Goal: Communication & Community: Share content

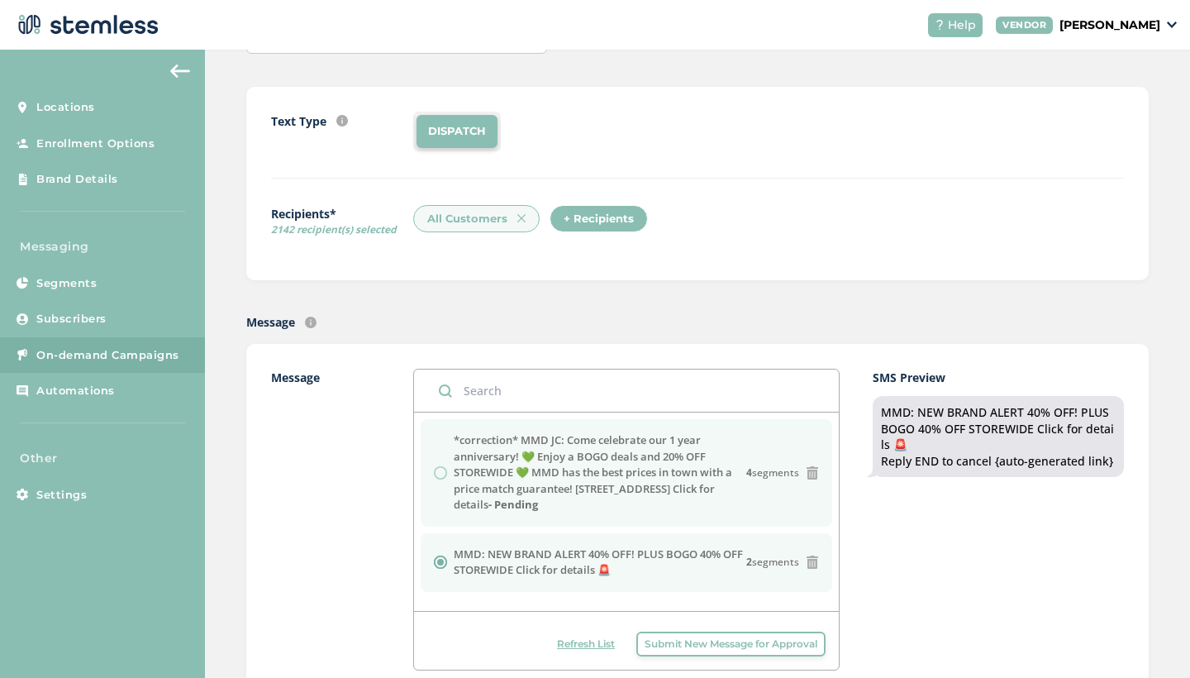
click at [438, 473] on div "*correction* MMD JC: Come celebrate our 1 year anniversary! 💚 Enjoy a BOGO deal…" at bounding box center [626, 472] width 385 height 81
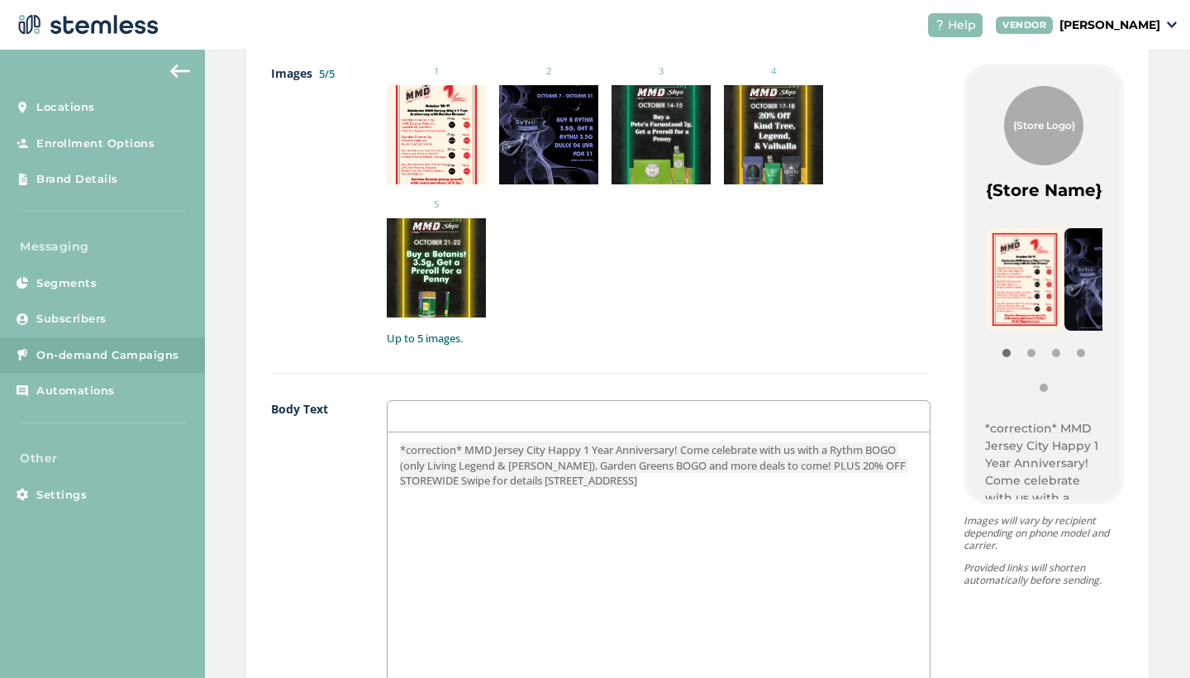
scroll to position [911, 0]
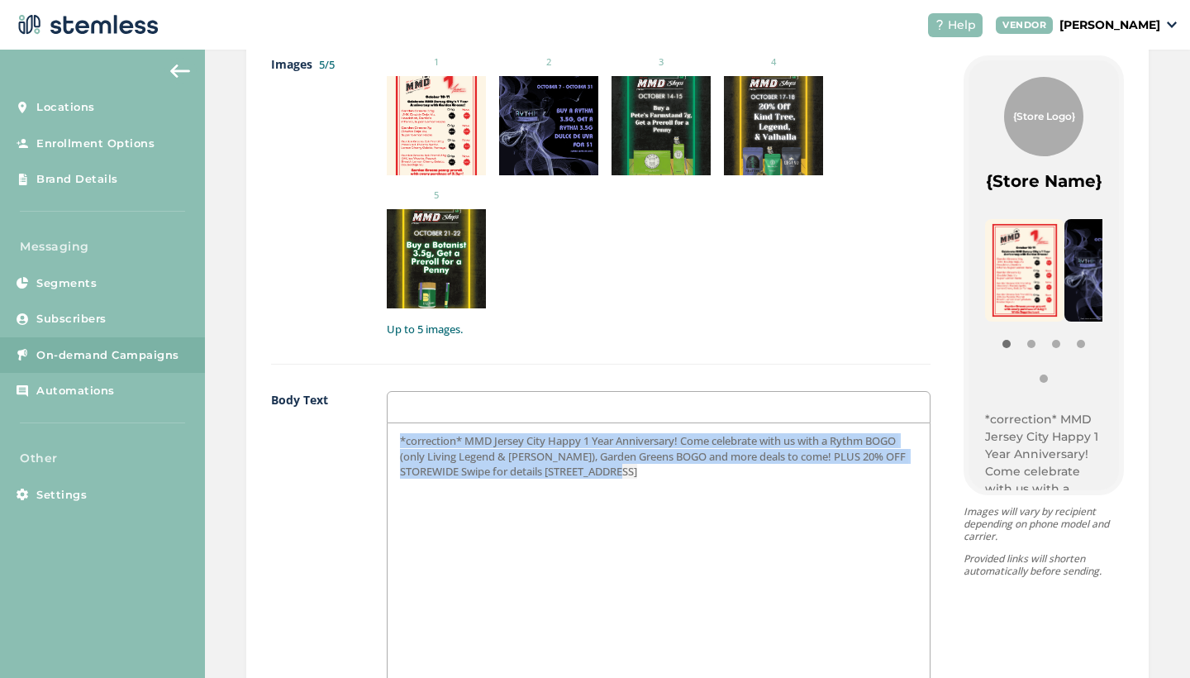
drag, startPoint x: 592, startPoint y: 337, endPoint x: 315, endPoint y: 269, distance: 286.0
click at [315, 391] on div "Body Text *correction* MMD Jersey City Happy 1 Year Anniversary! Come celebrate…" at bounding box center [600, 586] width 659 height 390
copy span "*correction* MMD Jersey City Happy 1 Year Anniversary! Come celebrate with us w…"
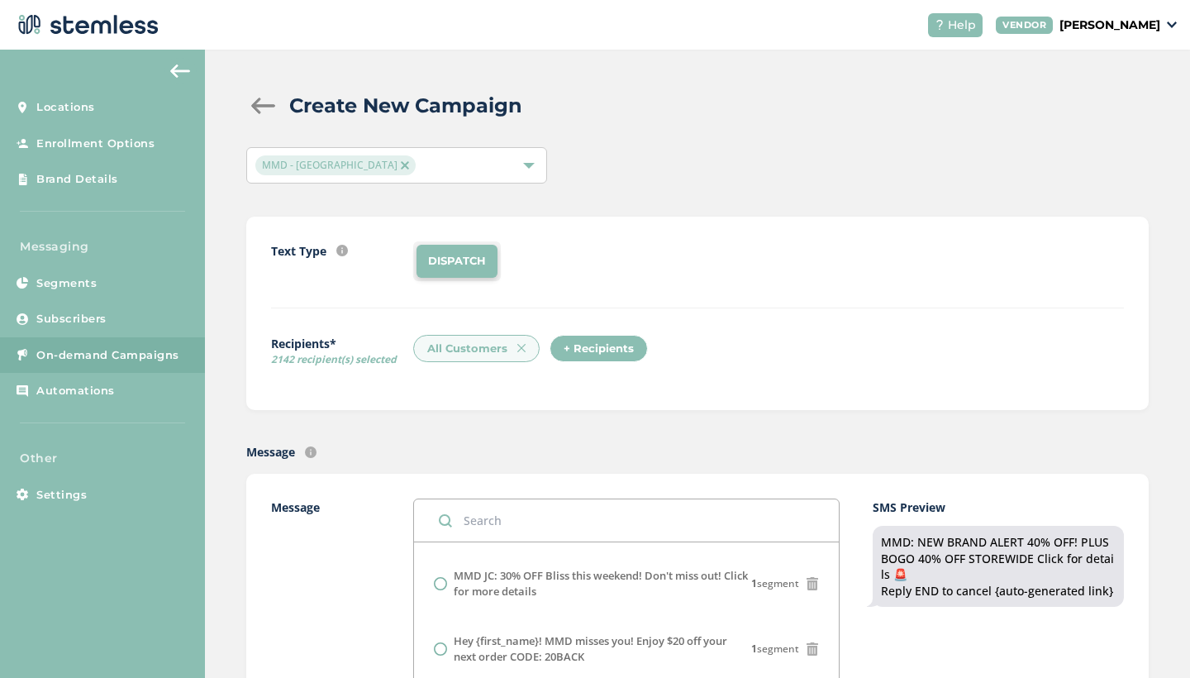
scroll to position [0, 0]
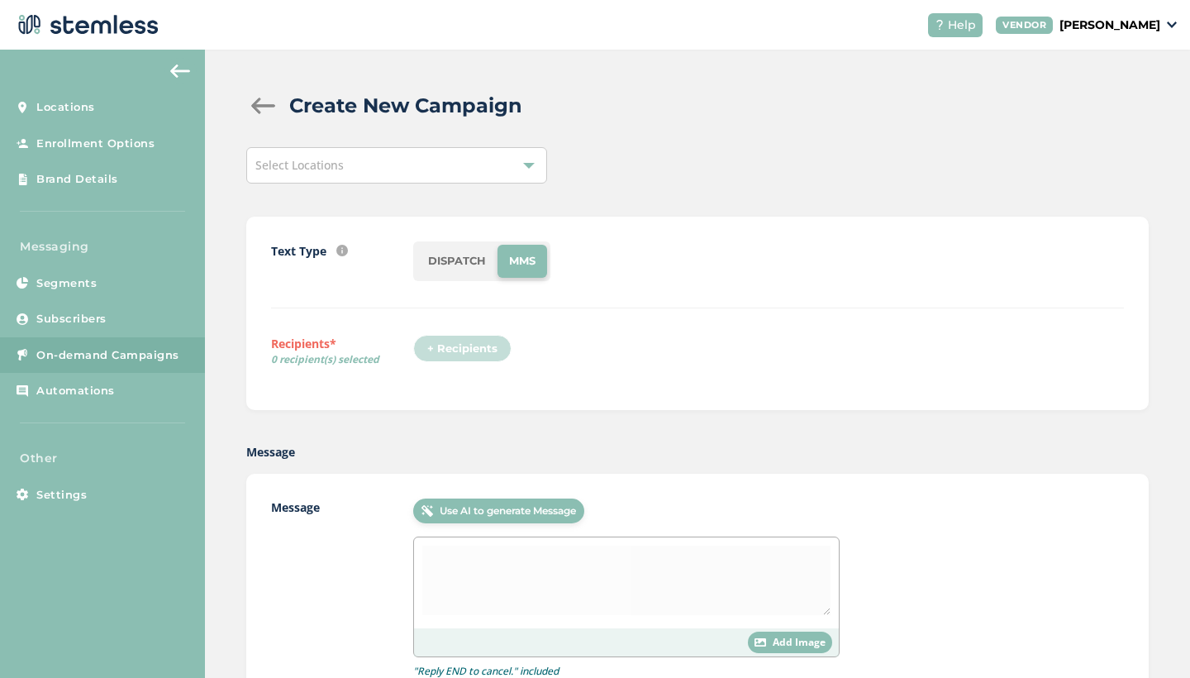
click at [516, 173] on div "Select Locations" at bounding box center [396, 165] width 301 height 36
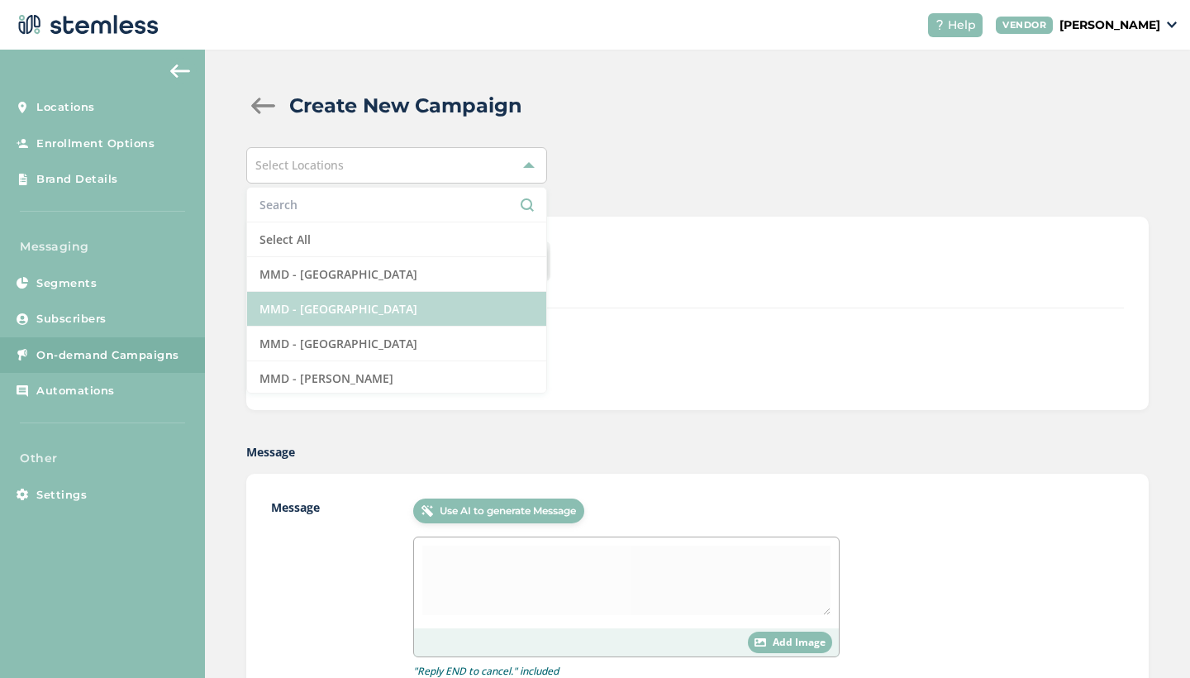
click at [385, 310] on li "MMD - [GEOGRAPHIC_DATA]" at bounding box center [396, 309] width 299 height 35
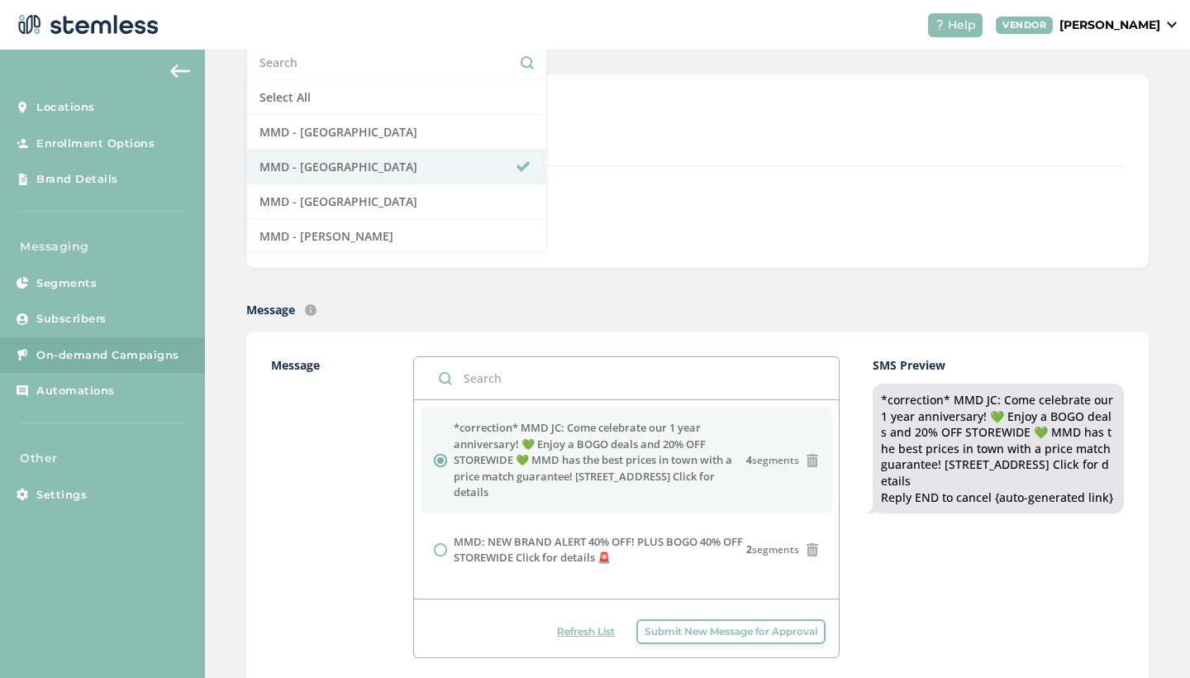
scroll to position [161, 0]
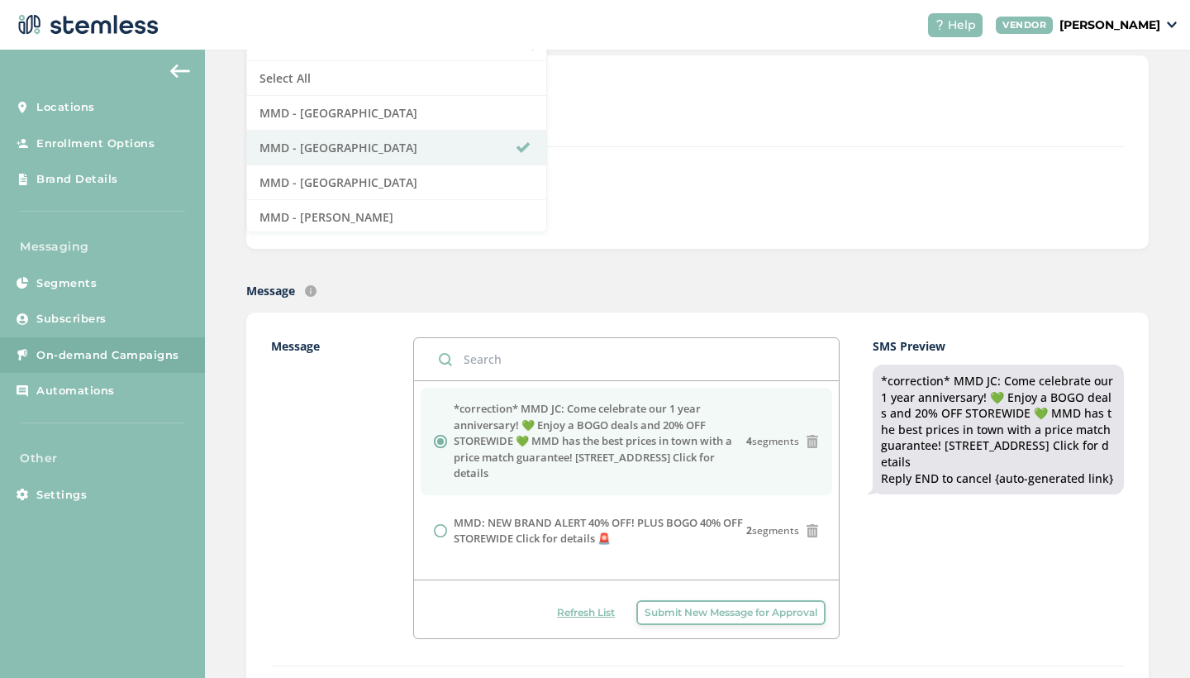
click at [764, 229] on div "Text Type SMS : A cost effective way to reach your customers. Send a intro text…" at bounding box center [697, 151] width 902 height 193
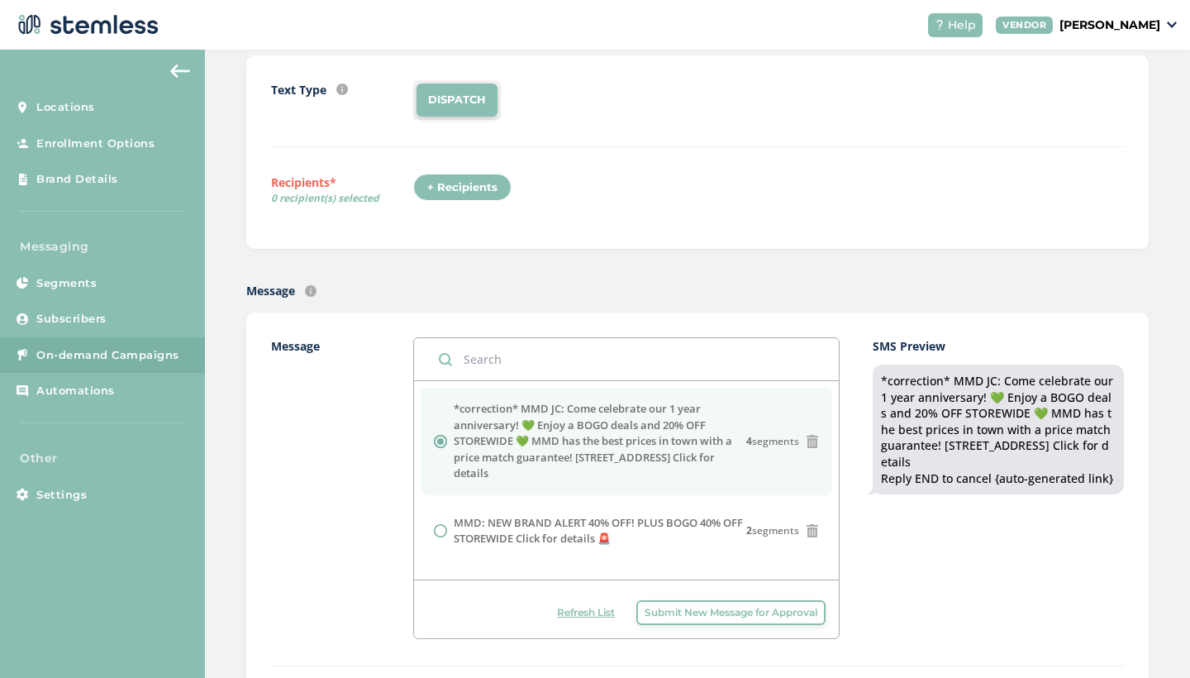
click at [481, 188] on div "+ Recipients" at bounding box center [462, 188] width 98 height 28
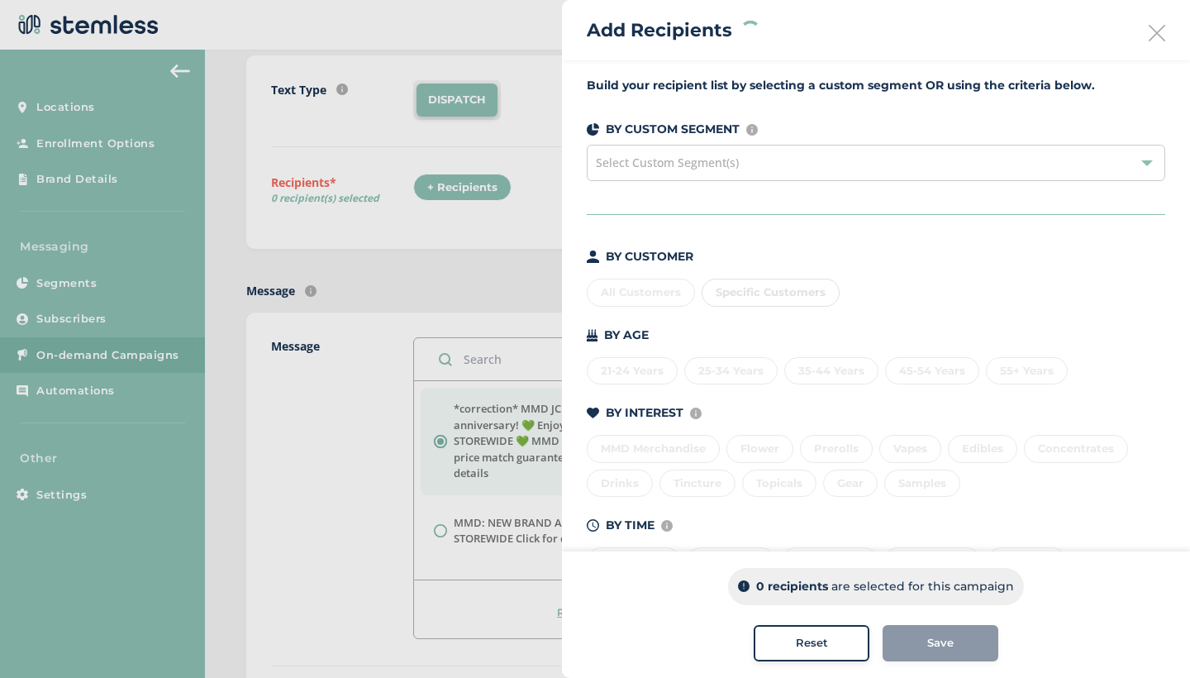
click at [623, 304] on div "All Customers Specific Customers" at bounding box center [876, 289] width 578 height 35
click at [621, 297] on div "All Customers" at bounding box center [641, 292] width 108 height 28
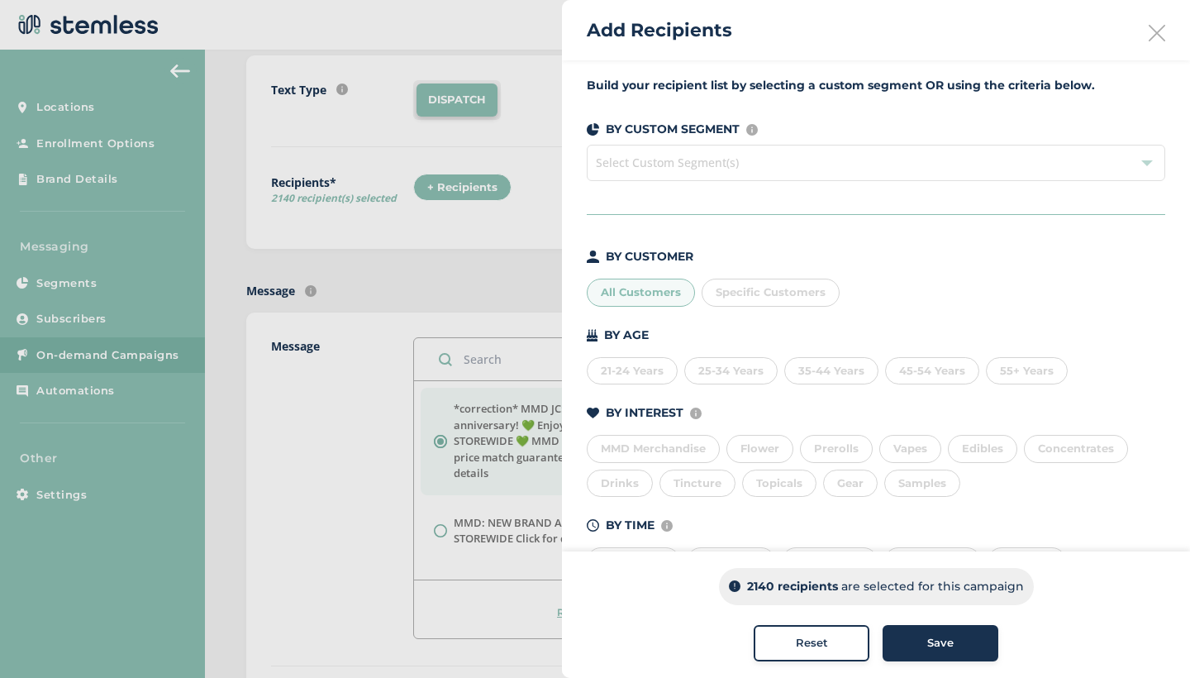
click at [924, 645] on div "Save" at bounding box center [940, 643] width 89 height 17
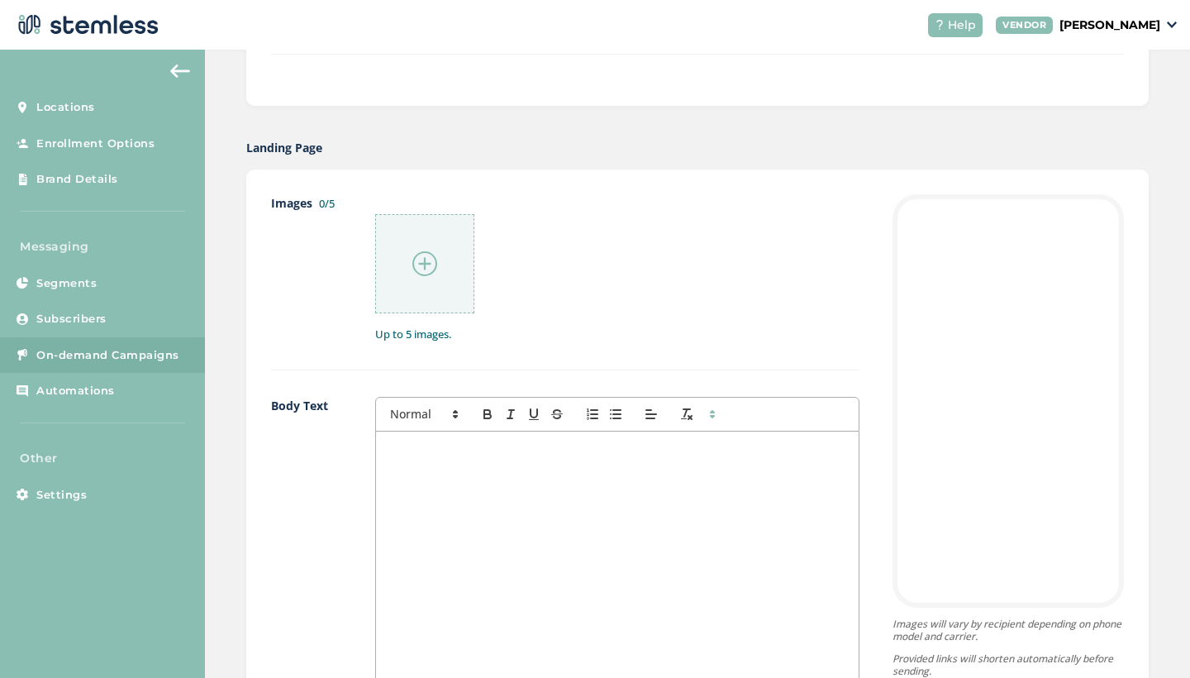
scroll to position [806, 0]
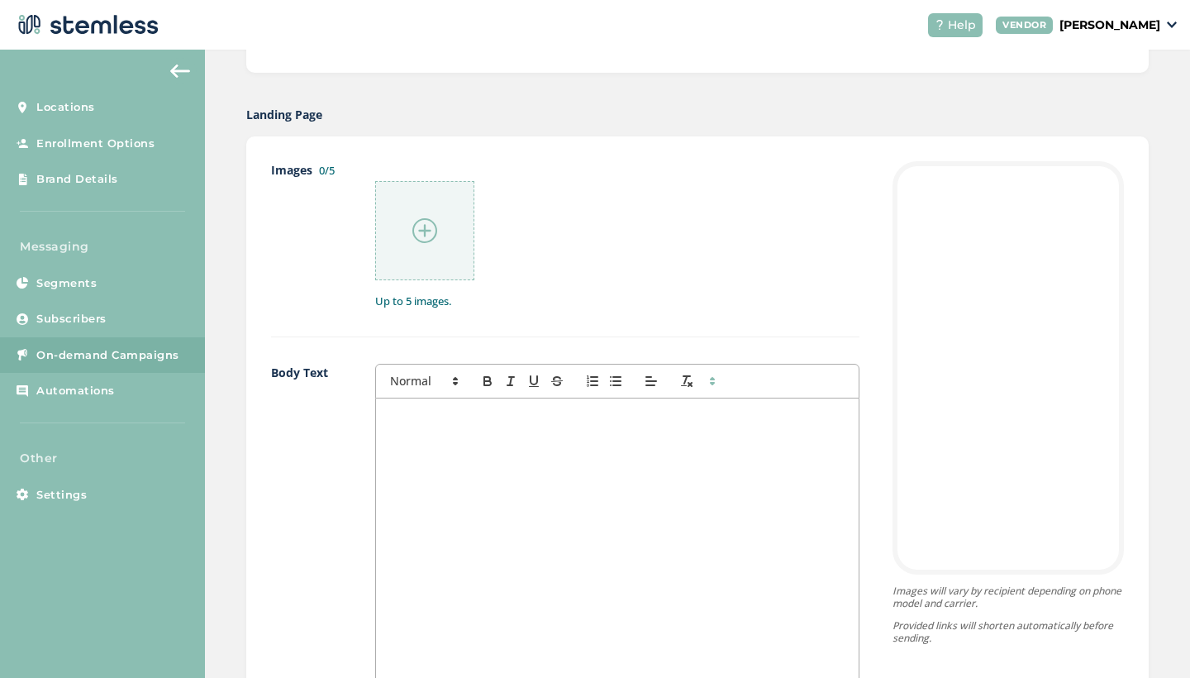
click at [424, 240] on img at bounding box center [424, 230] width 25 height 25
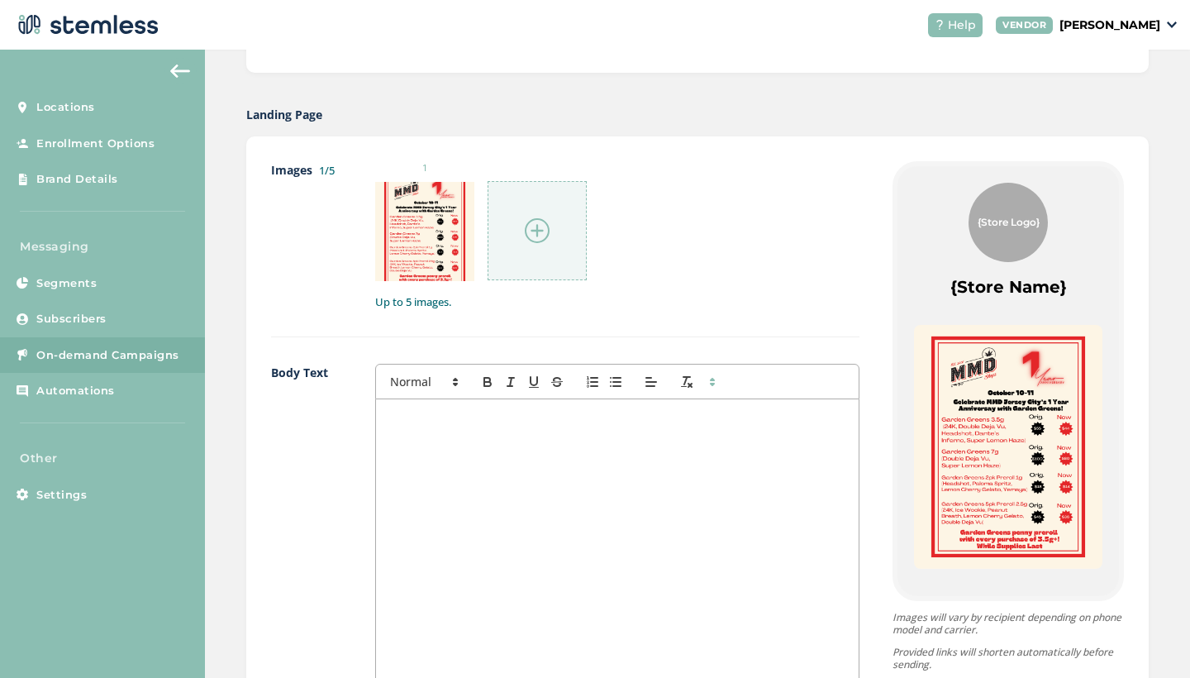
click at [535, 226] on img at bounding box center [537, 230] width 25 height 25
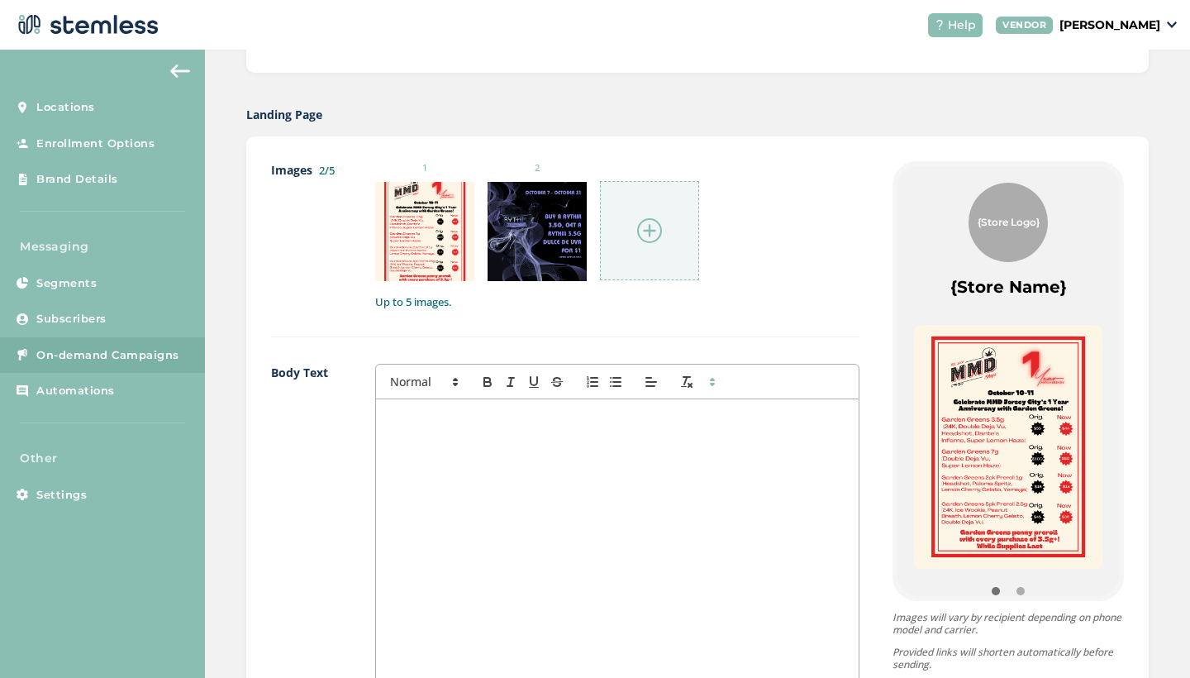
scroll to position [847, 0]
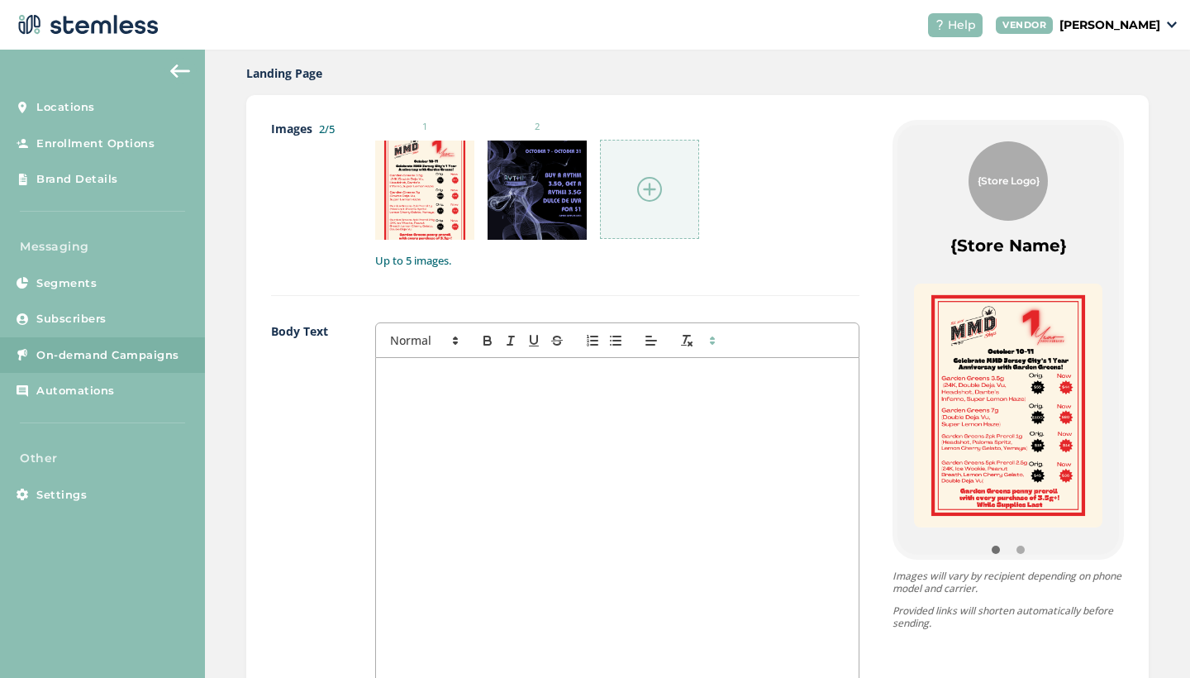
click at [655, 187] on img at bounding box center [649, 189] width 25 height 25
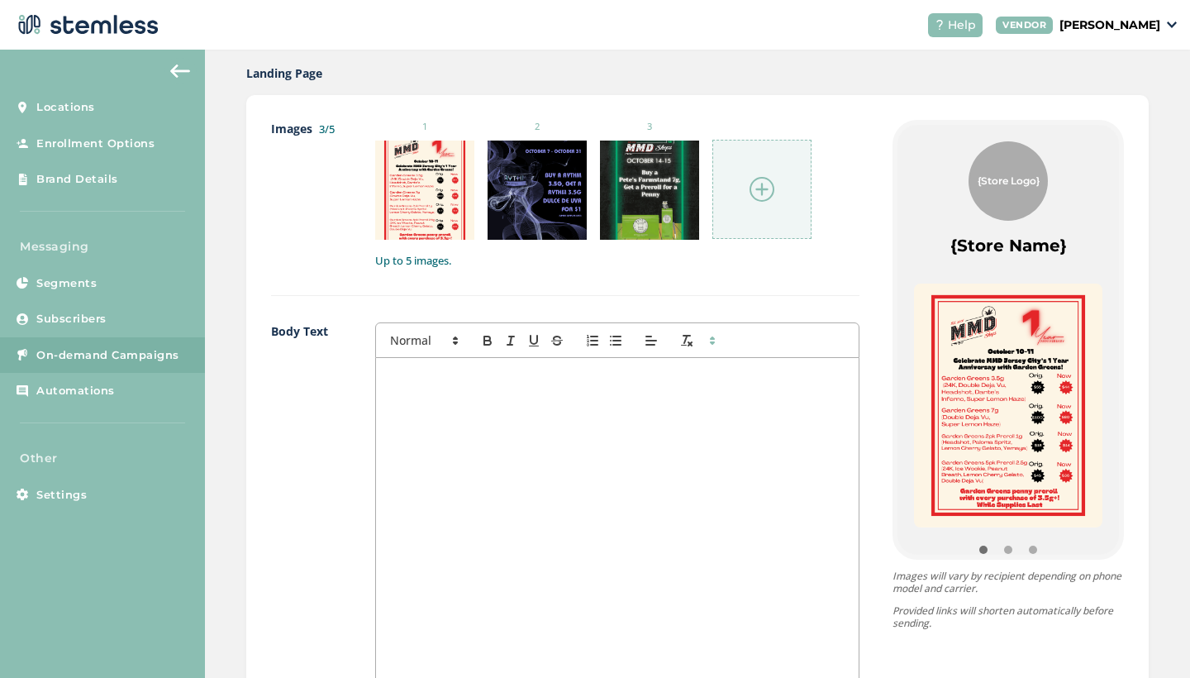
click at [758, 193] on img at bounding box center [761, 189] width 25 height 25
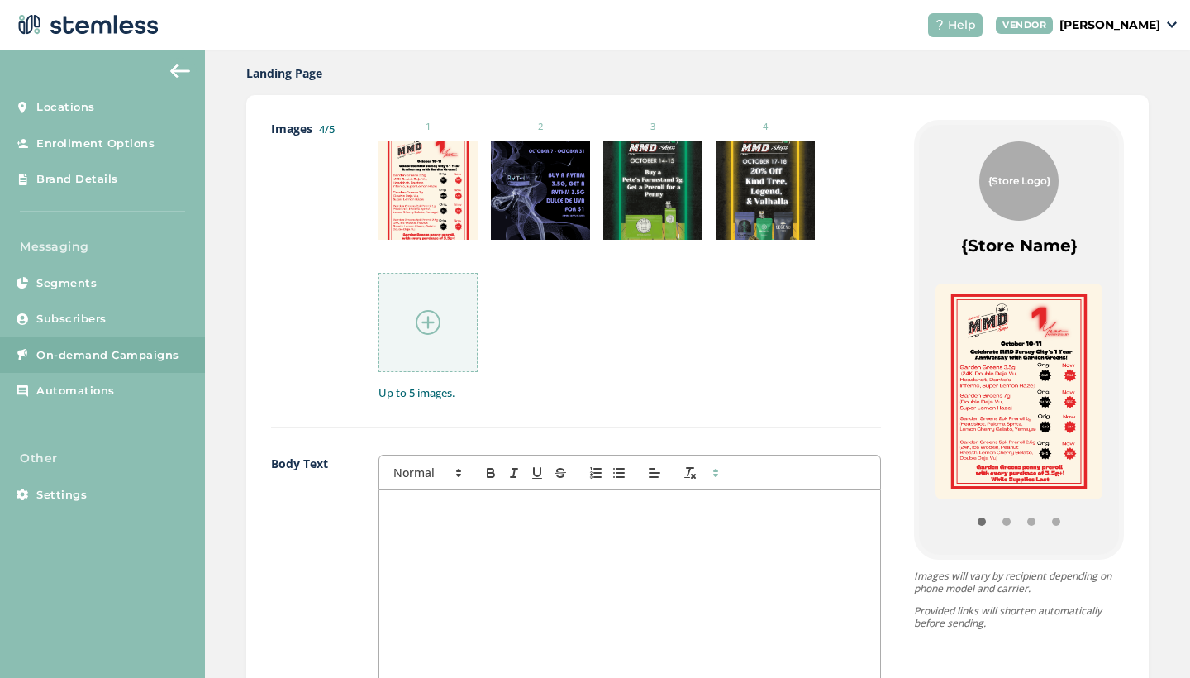
click at [437, 317] on img at bounding box center [428, 322] width 25 height 25
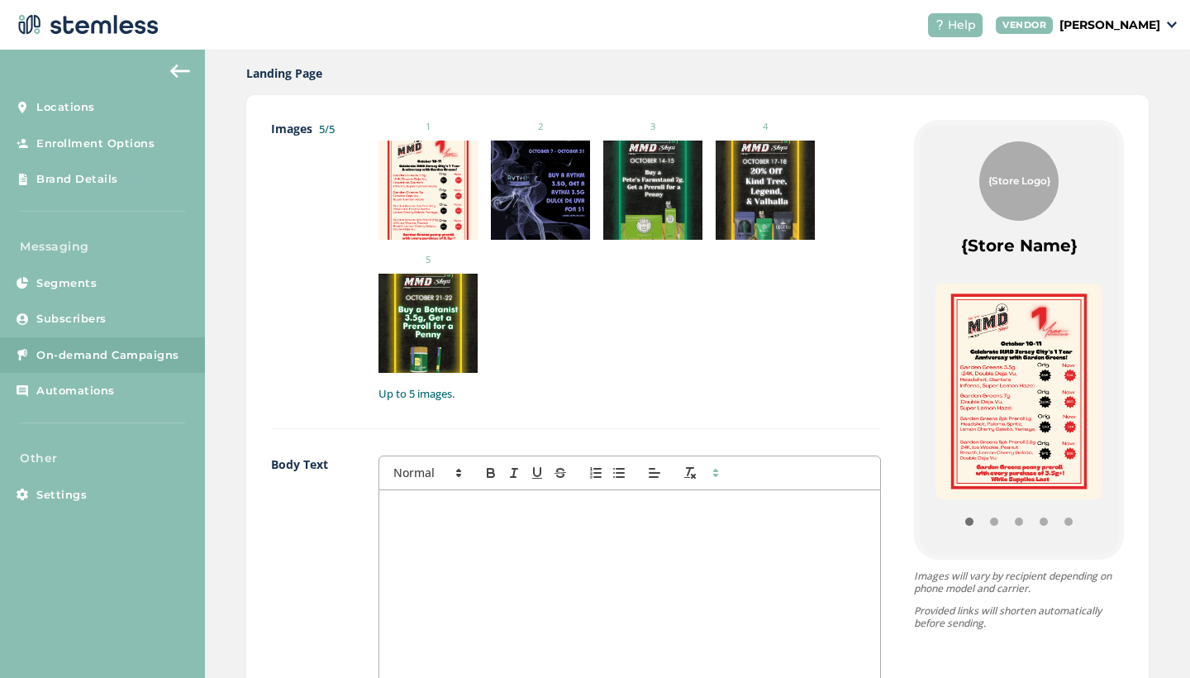
click at [580, 603] on div at bounding box center [630, 655] width 502 height 330
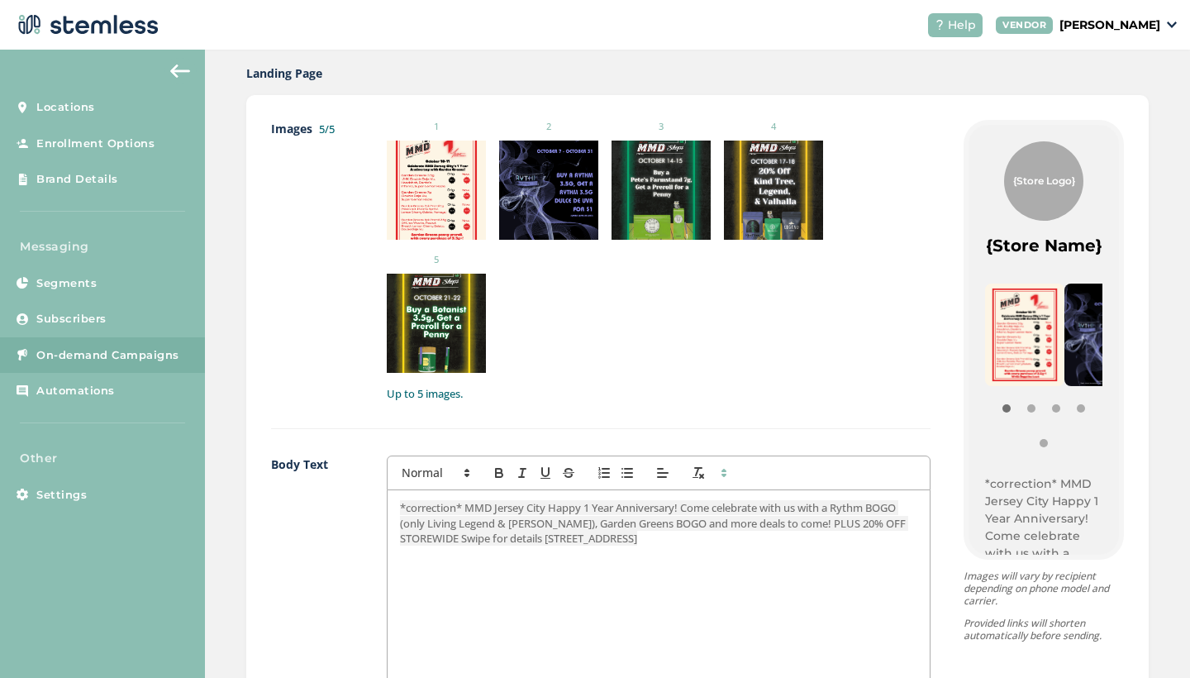
scroll to position [0, 0]
drag, startPoint x: 473, startPoint y: 369, endPoint x: 364, endPoint y: 373, distance: 108.3
click at [364, 455] on div "Body Text *correction* MMD Jersey City Happy 1 Year Anniversary! Come celebrate…" at bounding box center [600, 651] width 659 height 392
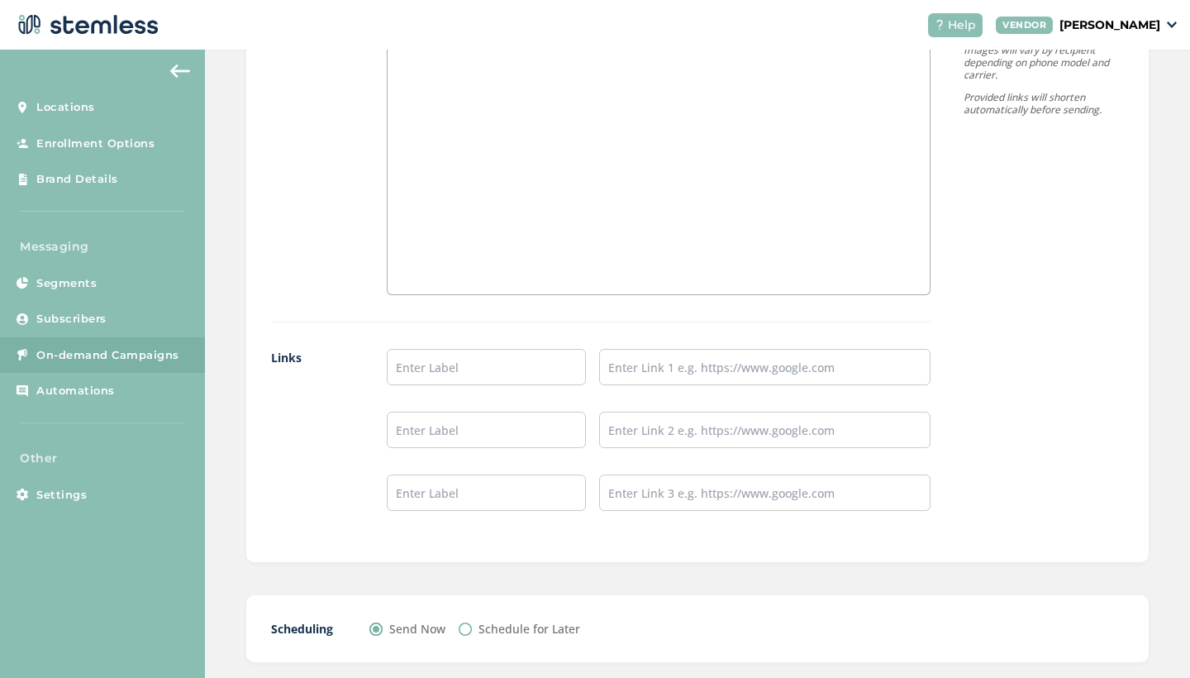
scroll to position [1412, 0]
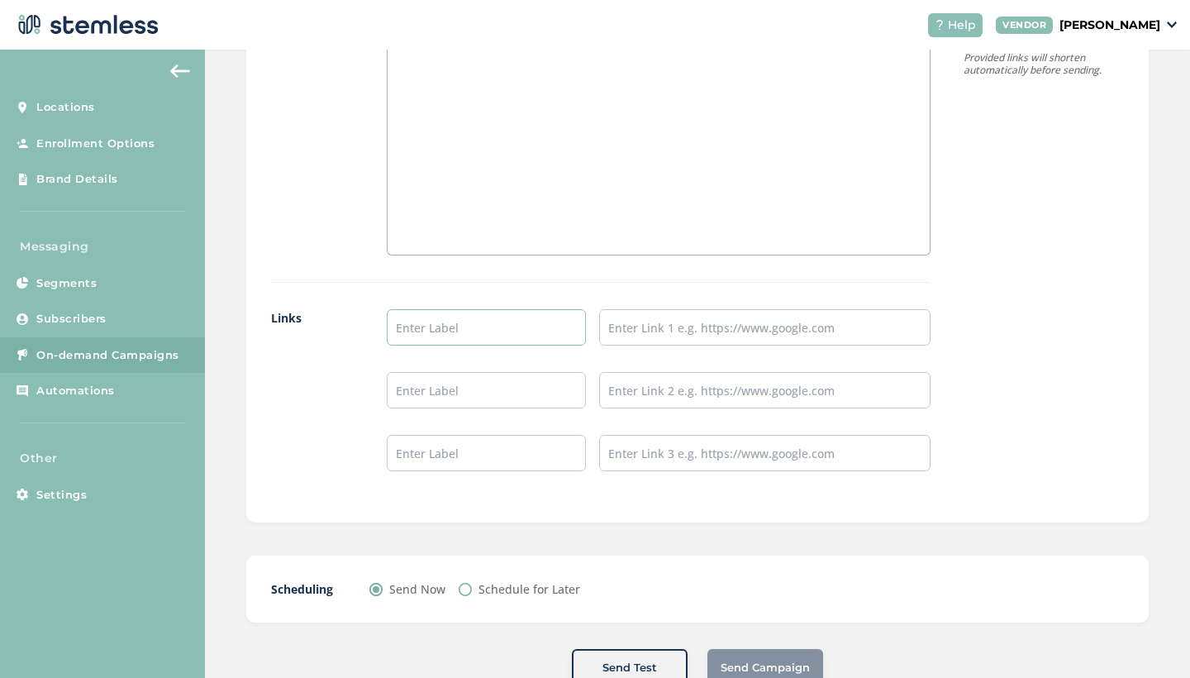
click at [500, 309] on input "text" at bounding box center [486, 327] width 199 height 36
type input "SHOP NOW"
click at [668, 309] on input "text" at bounding box center [764, 327] width 331 height 36
paste input "https://mmdshops.com/location/menu/jersey-city/"
type input "https://mmdshops.com/location/menu/jersey-city/"
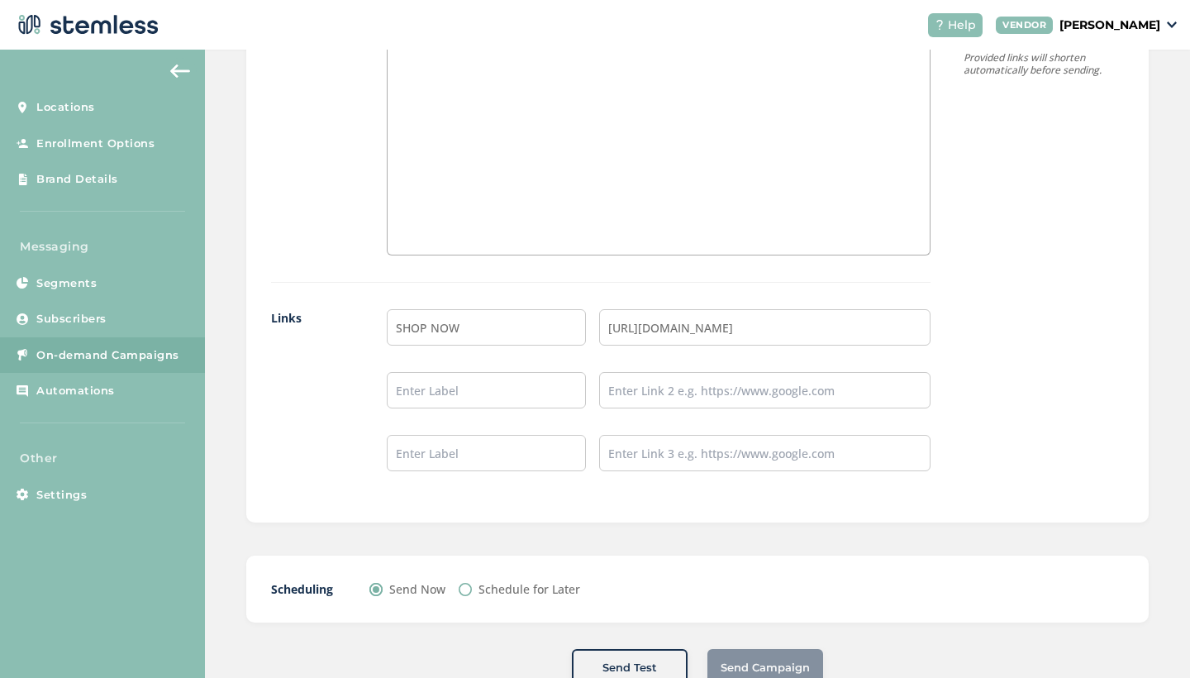
click at [1039, 373] on div "Images 5/5 1 2 3 4 5 Up to 5 images. Body Text MMD Jersey City Happy 1 Year Ann…" at bounding box center [697, 26] width 902 height 992
click at [513, 580] on label "Schedule for Later" at bounding box center [529, 588] width 102 height 17
click at [472, 583] on input "Schedule for Later" at bounding box center [465, 589] width 13 height 13
radio input "true"
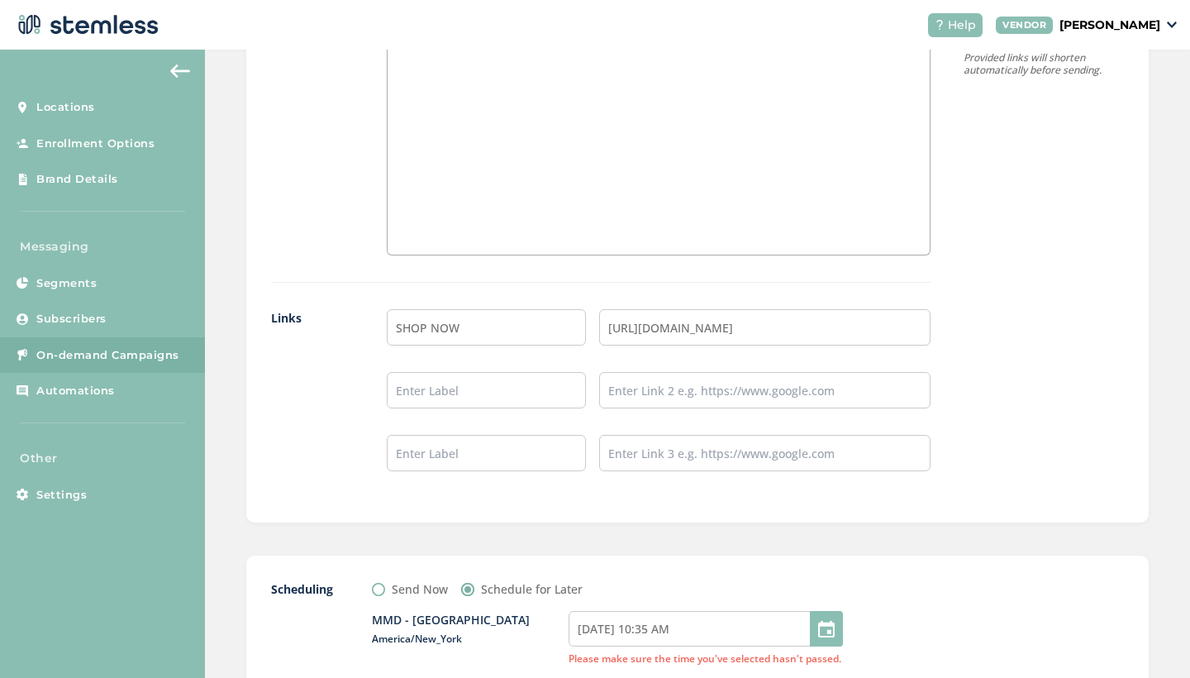
click at [425, 580] on label "Send Now" at bounding box center [420, 588] width 56 height 17
click at [385, 583] on input "Send Now" at bounding box center [378, 589] width 13 height 13
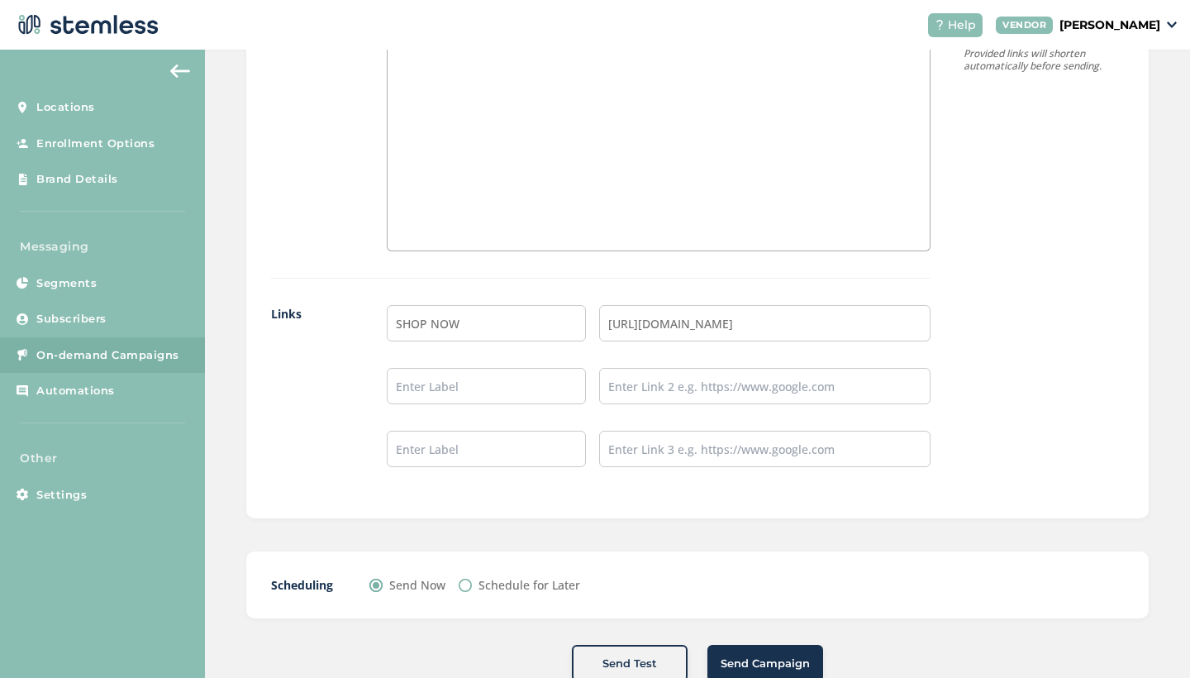
scroll to position [1415, 0]
click at [801, 656] on span "Send Campaign" at bounding box center [765, 664] width 89 height 17
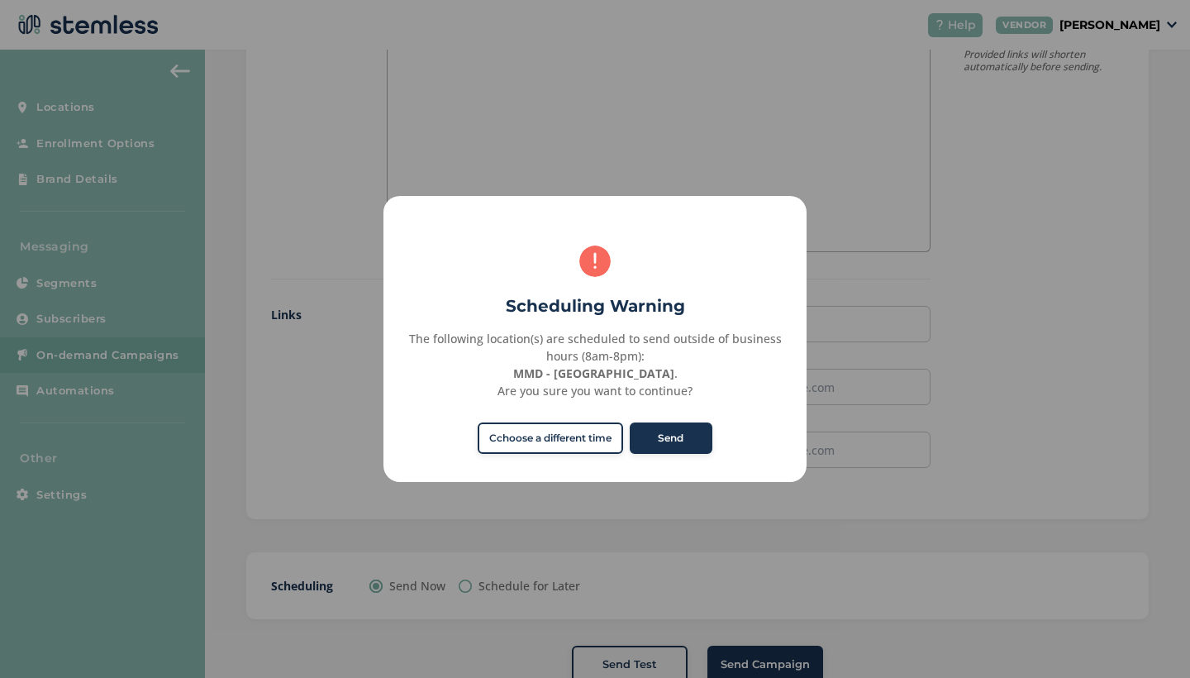
click at [870, 461] on div "× Scheduling Warning The following location(s) are scheduled to send outside of…" at bounding box center [595, 339] width 1190 height 678
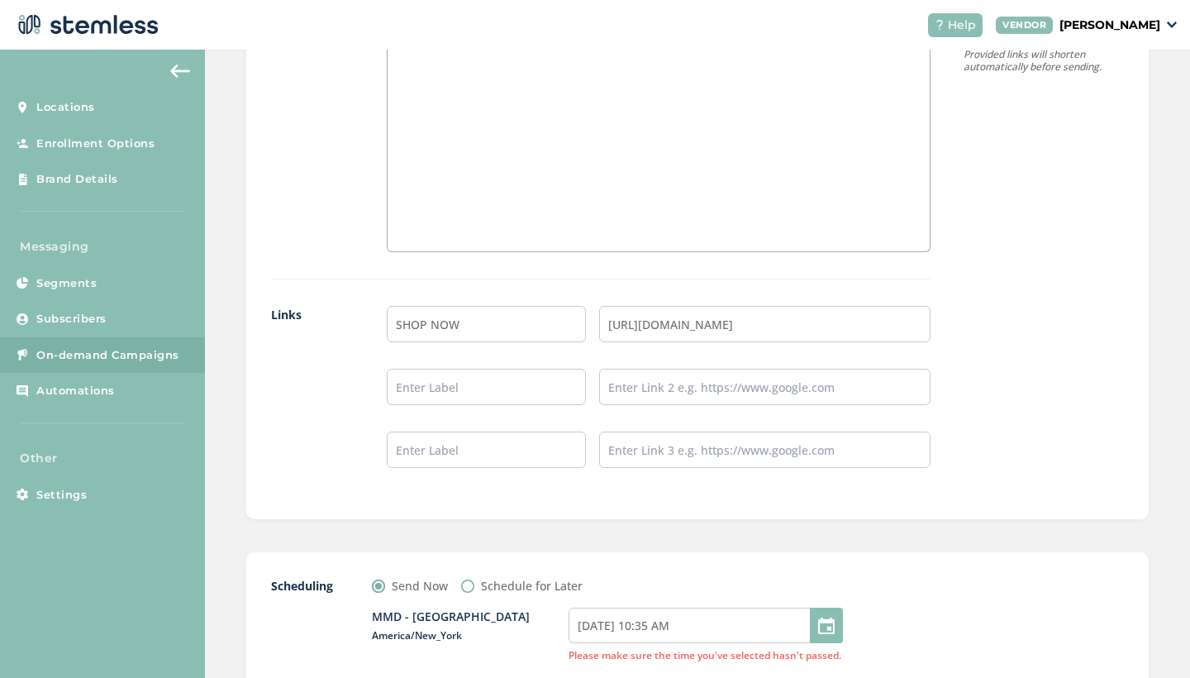
radio input "false"
radio input "true"
click at [425, 577] on label "Send Now" at bounding box center [420, 585] width 56 height 17
click at [385, 579] on input "Send Now" at bounding box center [378, 585] width 13 height 13
radio input "true"
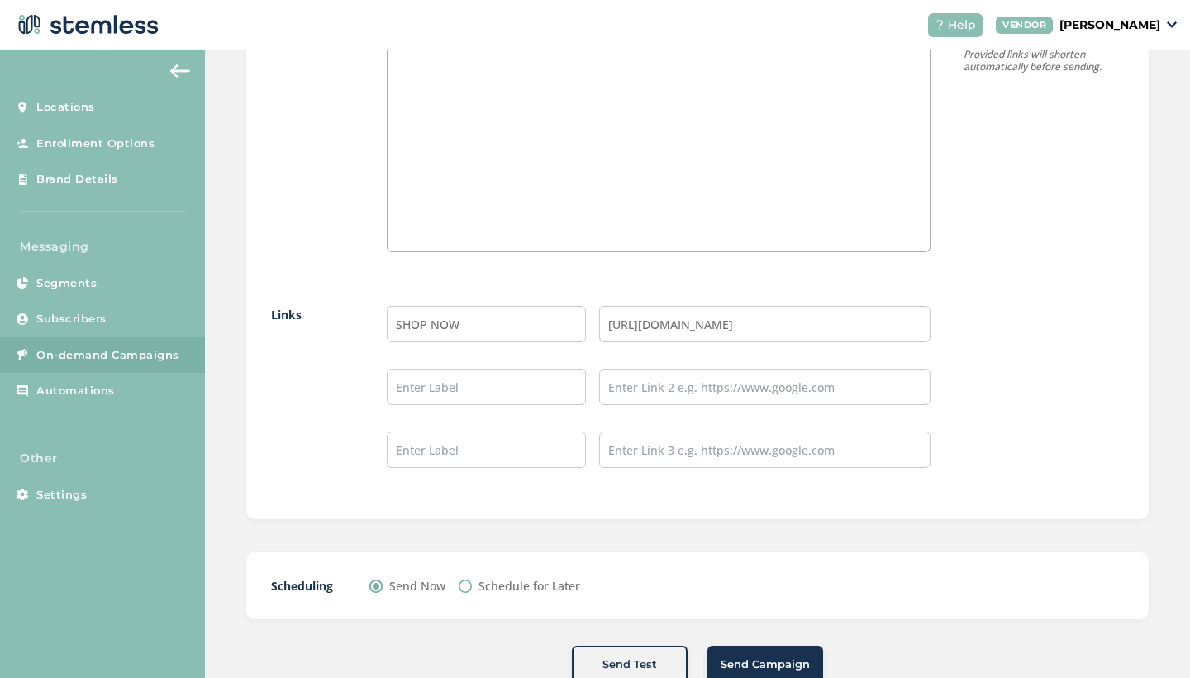
click at [787, 656] on span "Send Campaign" at bounding box center [765, 664] width 89 height 17
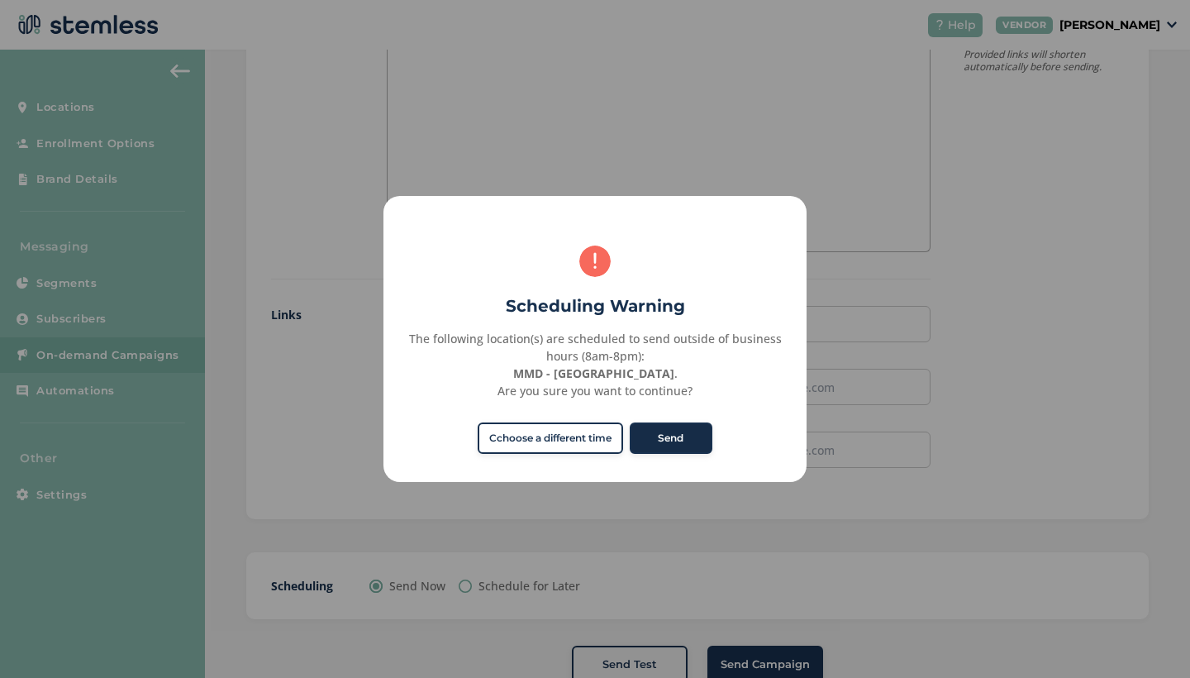
click at [687, 434] on button "Send" at bounding box center [671, 437] width 83 height 31
